Goal: Check status: Check status

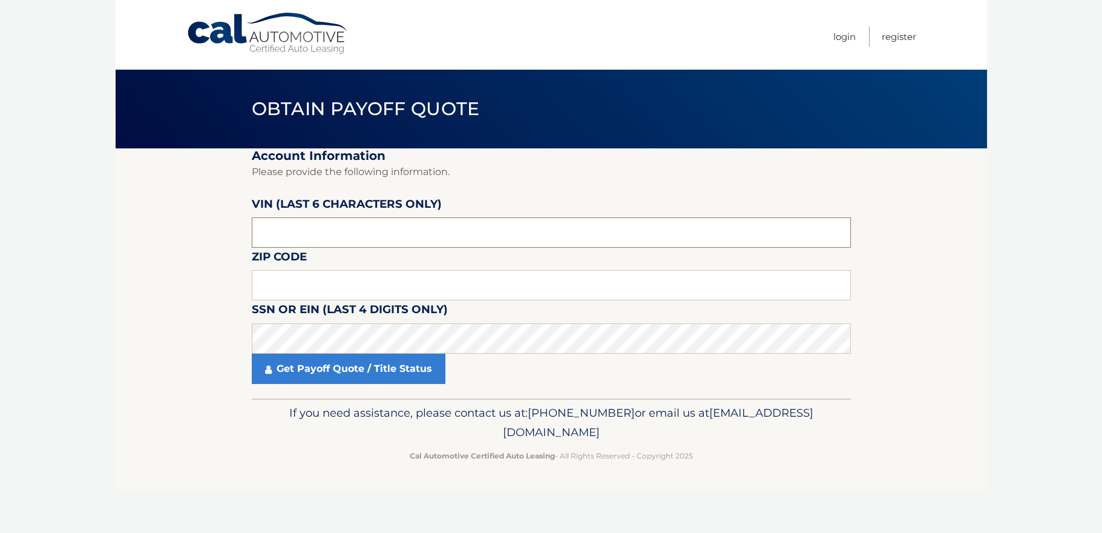
click at [480, 231] on input "text" at bounding box center [551, 232] width 599 height 30
type input "070406"
type input "11793"
click at [95, 298] on body "Cal Automotive Menu Login Register Obtain Payoff Quote" at bounding box center [551, 266] width 1102 height 533
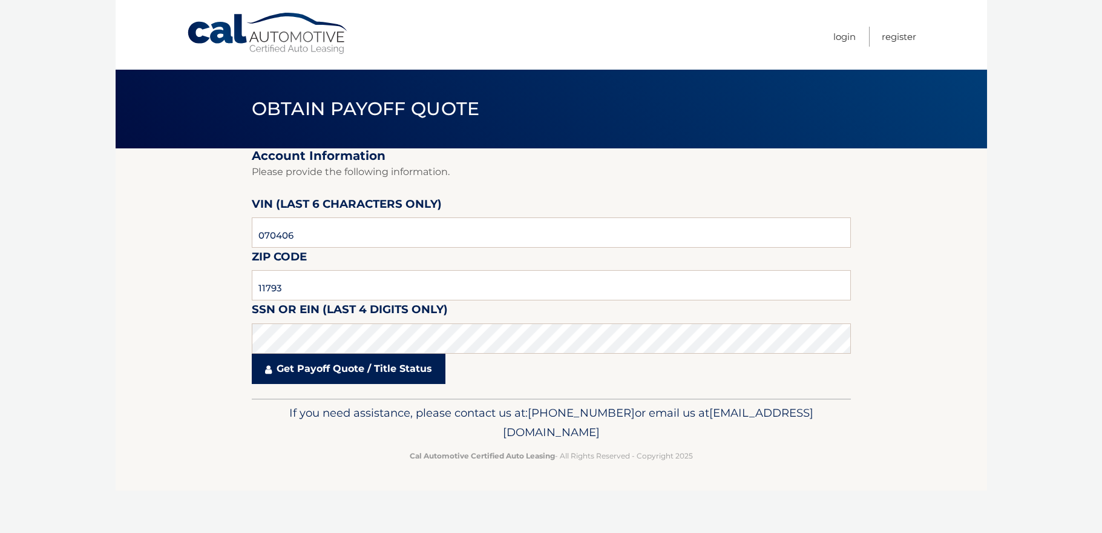
click at [306, 375] on link "Get Payoff Quote / Title Status" at bounding box center [349, 368] width 194 height 30
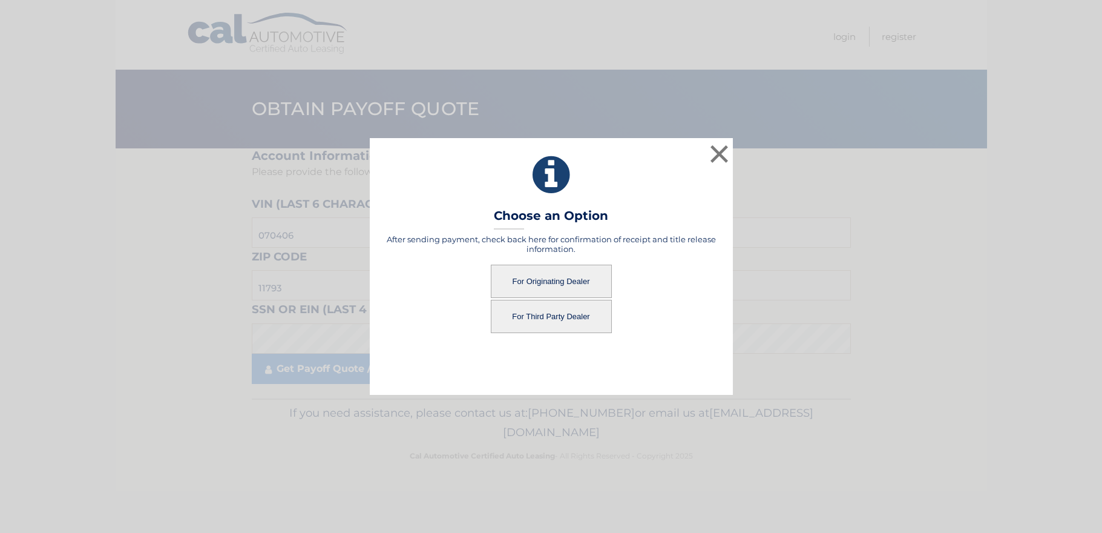
click at [568, 279] on button "For Originating Dealer" at bounding box center [551, 281] width 121 height 33
click at [579, 278] on button "For Originating Dealer" at bounding box center [551, 281] width 121 height 33
